Goal: Information Seeking & Learning: Learn about a topic

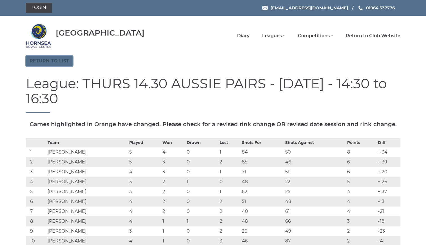
click at [64, 60] on link "Return to list" at bounding box center [49, 61] width 47 height 11
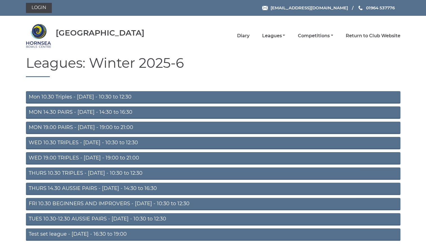
click at [129, 94] on link "Mon 10.30 Triples - Monday - 10:30 to 12:30" at bounding box center [213, 97] width 375 height 12
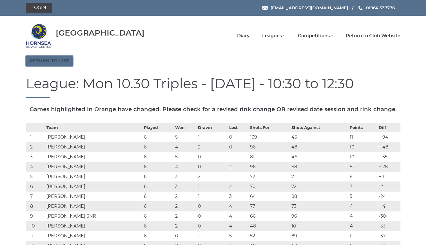
click at [57, 59] on link "Return to list" at bounding box center [49, 61] width 47 height 11
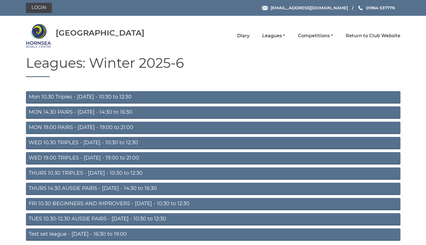
click at [107, 187] on link "THURS 14.30 AUSSIE PAIRS - [DATE] - 14:30 to 16:30" at bounding box center [213, 188] width 375 height 12
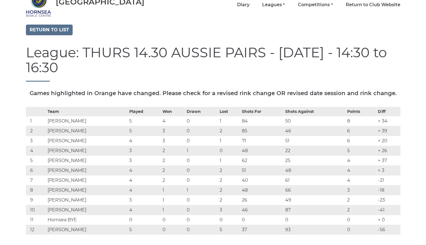
scroll to position [30, 0]
